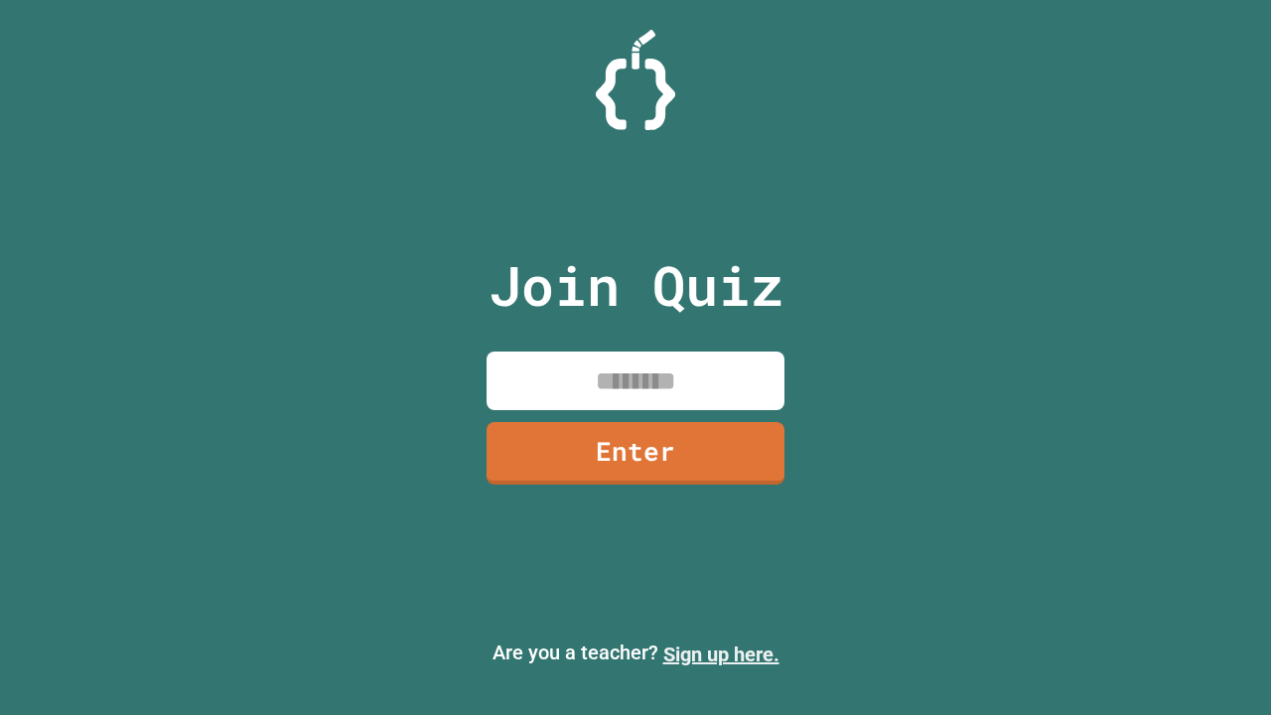
click at [721, 654] on link "Sign up here." at bounding box center [721, 654] width 116 height 24
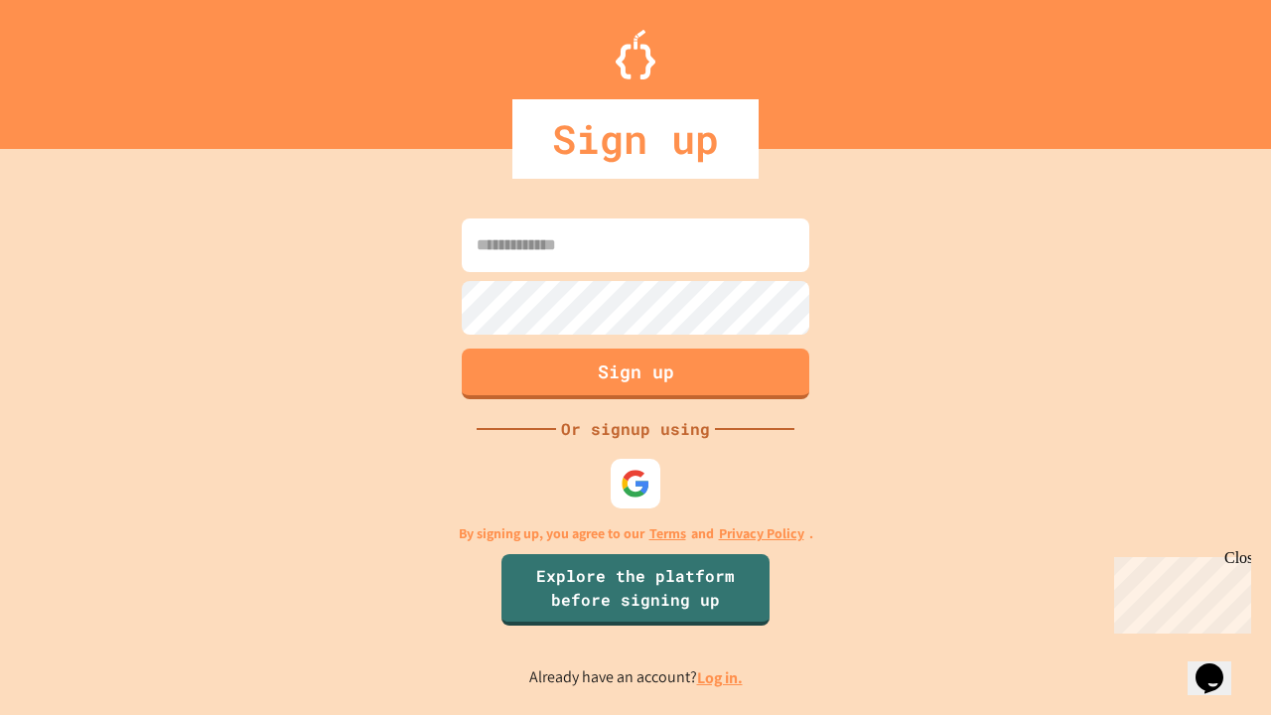
click at [721, 677] on link "Log in." at bounding box center [720, 677] width 46 height 21
